Goal: Navigation & Orientation: Find specific page/section

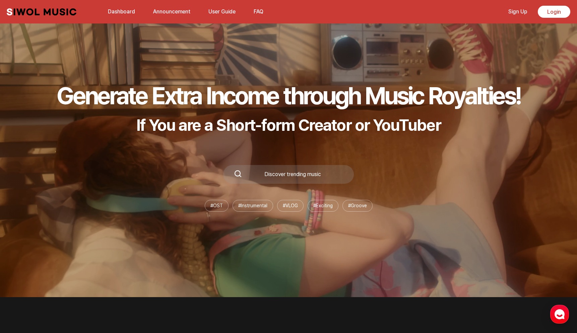
scroll to position [31, 0]
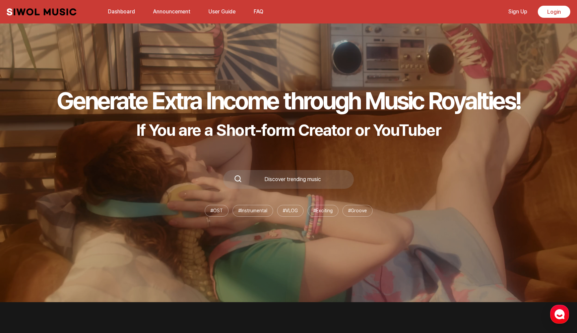
click at [299, 178] on div "Discover trending music" at bounding box center [292, 179] width 101 height 5
click at [268, 181] on div "Discover trending music" at bounding box center [292, 179] width 101 height 5
click at [238, 181] on icon at bounding box center [238, 179] width 8 height 8
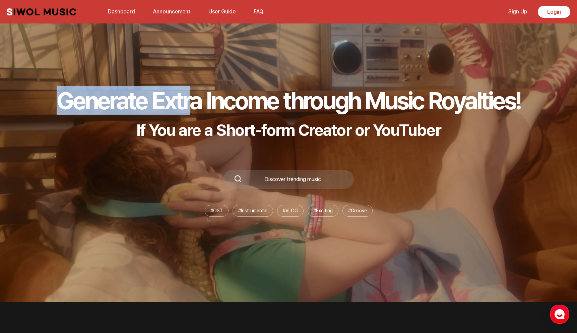
drag, startPoint x: 24, startPoint y: 106, endPoint x: 231, endPoint y: 111, distance: 206.2
click at [231, 111] on div "Generate Extra Income through Music Royalties! If You are a Short-form Creator …" at bounding box center [288, 151] width 577 height 301
click at [173, 12] on link "Announcement" at bounding box center [171, 11] width 45 height 14
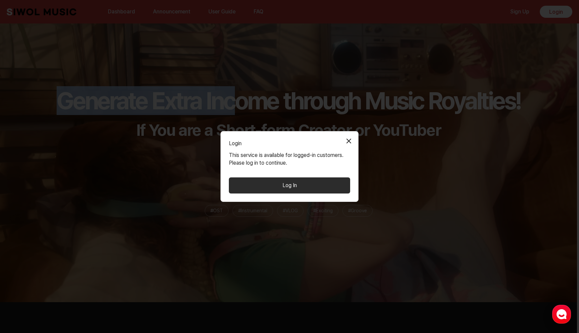
click at [348, 141] on button "Close Modal" at bounding box center [348, 140] width 13 height 13
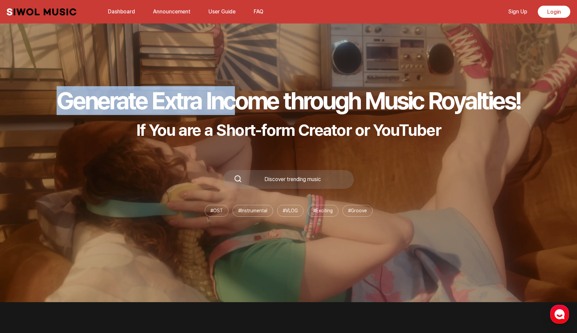
click at [221, 9] on link "User Guide" at bounding box center [221, 11] width 35 height 14
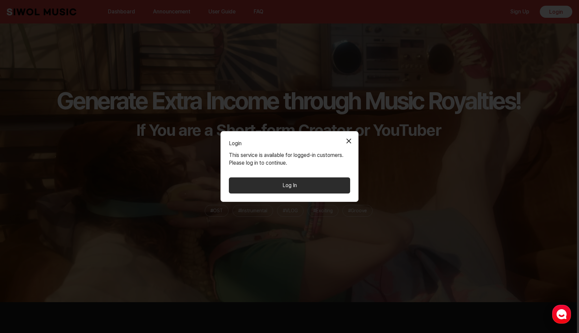
click at [341, 142] on div "Login Close Modal" at bounding box center [289, 145] width 121 height 12
click at [350, 141] on button "Close Modal" at bounding box center [348, 140] width 13 height 13
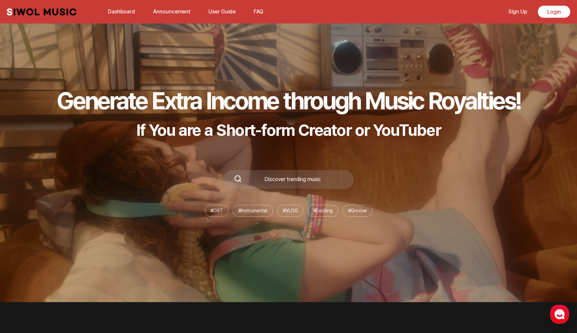
click at [122, 8] on link "Dashboard" at bounding box center [121, 11] width 35 height 14
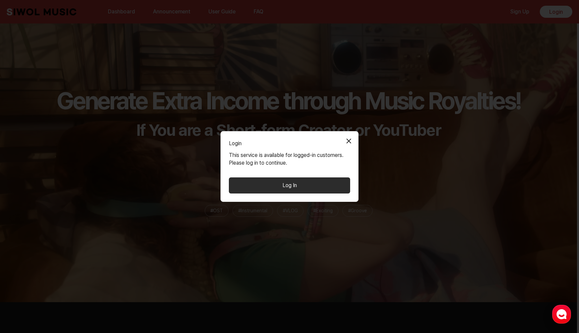
click at [346, 141] on button "Close Modal" at bounding box center [348, 140] width 13 height 13
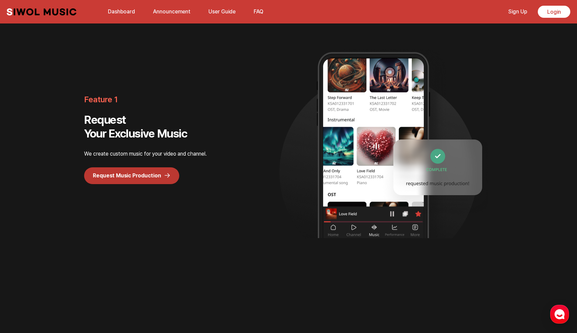
scroll to position [608, 0]
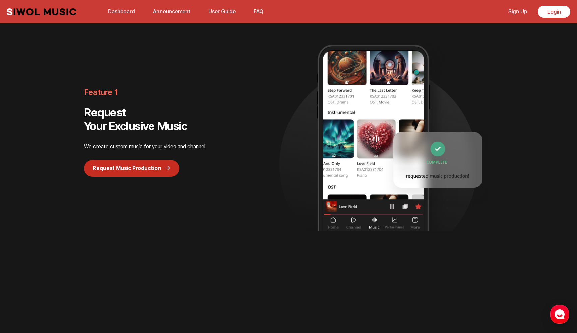
click at [135, 173] on link "Request Music Production" at bounding box center [131, 168] width 95 height 17
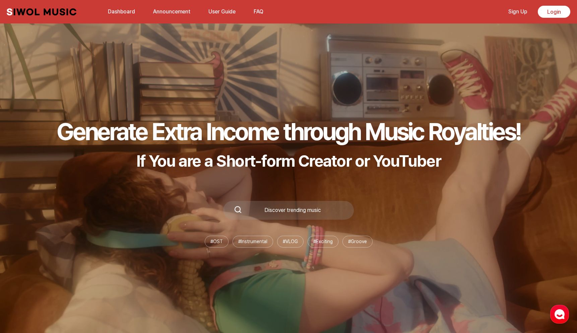
scroll to position [168, 0]
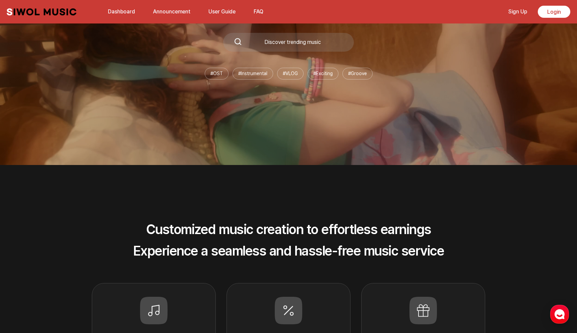
click at [292, 74] on li "# VLOG" at bounding box center [290, 74] width 26 height 12
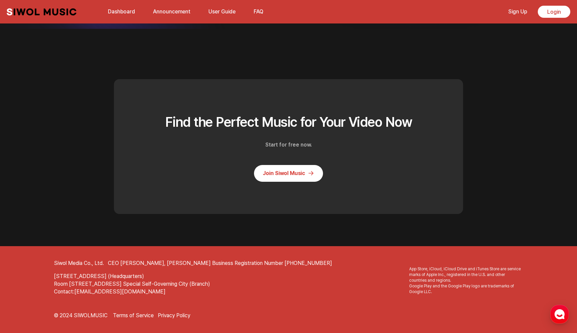
scroll to position [1804, 0]
drag, startPoint x: 64, startPoint y: 276, endPoint x: 158, endPoint y: 281, distance: 93.3
click at [158, 281] on div "6F, [STREET_ADDRESS] (Headquarters) [STREET_ADDRESS] Special Self-Governing Cit…" at bounding box center [288, 284] width 469 height 23
click at [160, 282] on address "Room [STREET_ADDRESS] Special Self-Governing City (Branch)" at bounding box center [288, 284] width 469 height 8
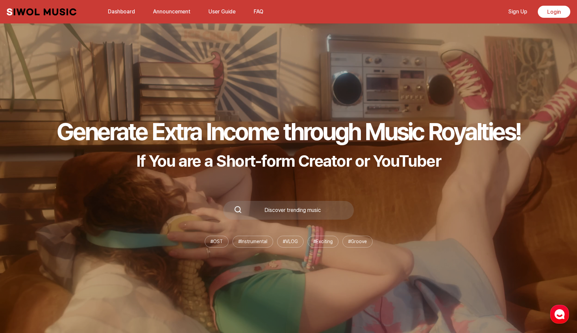
scroll to position [0, 0]
